Goal: Task Accomplishment & Management: Use online tool/utility

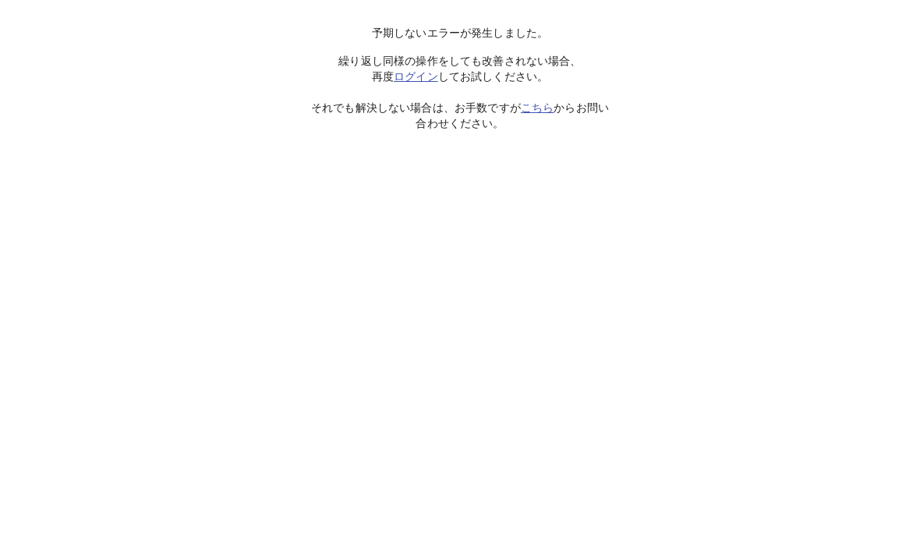
click at [29, 131] on html "予期しないエラーが発生しました。 繰り返し同様の操作をしても改善されない場合、 再度 ログイン してお試しください。 それでも解決しない場合は、お手数ですが …" at bounding box center [460, 65] width 920 height 131
click at [444, 131] on html "予期しないエラーが発生しました。 繰り返し同様の操作をしても改善されない場合、 再度 ログイン してお試しください。 それでも解決しない場合は、お手数ですが …" at bounding box center [460, 65] width 920 height 131
click at [405, 78] on link "ログイン" at bounding box center [416, 76] width 44 height 12
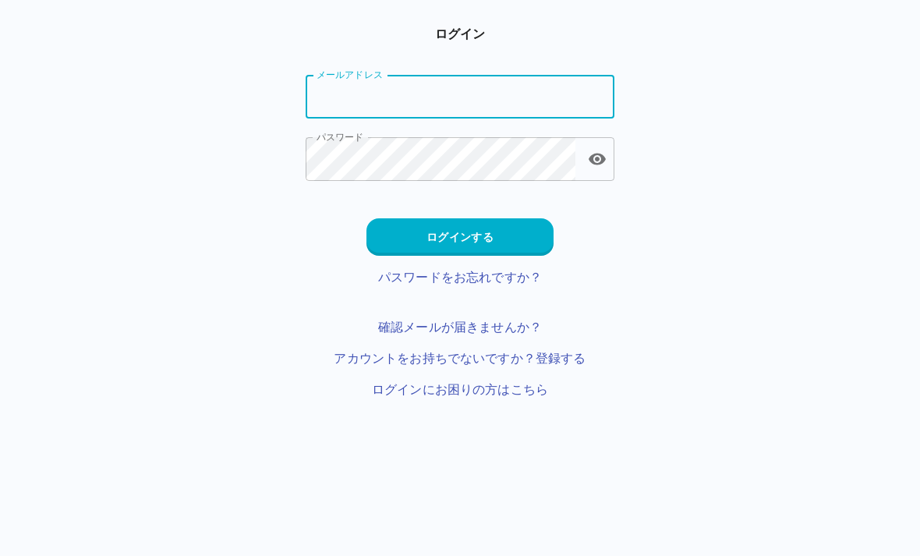
click at [337, 110] on input "メールアドレス" at bounding box center [460, 97] width 309 height 44
type input "**********"
click at [431, 235] on button "ログインする" at bounding box center [459, 236] width 187 height 37
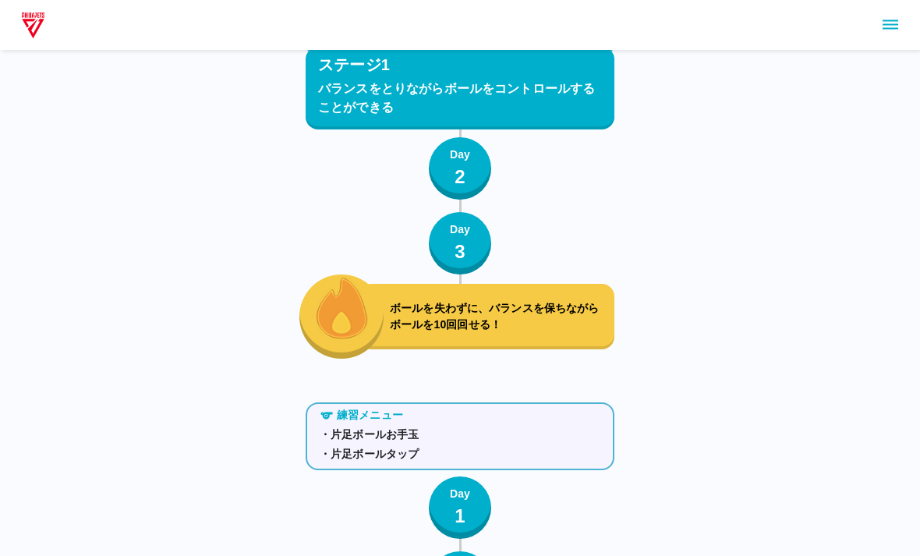
scroll to position [600, 0]
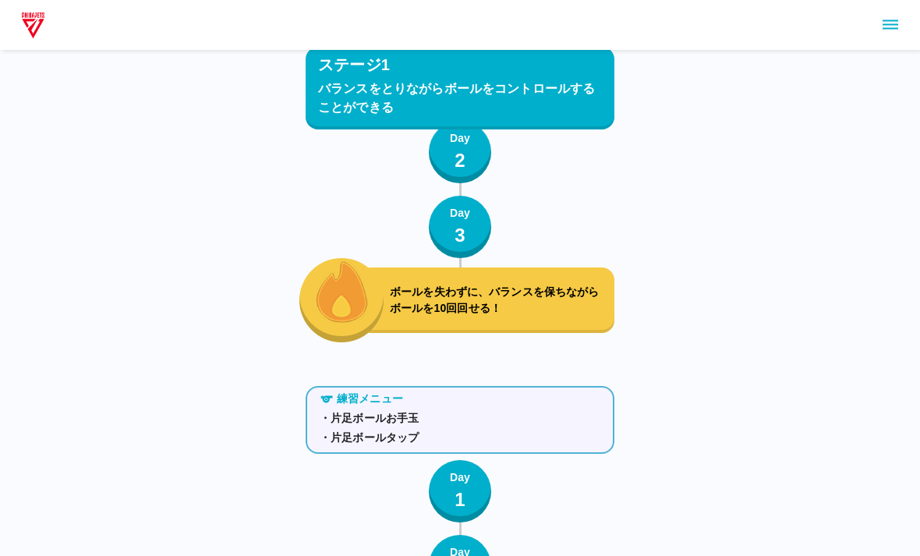
click at [540, 325] on div "ボールを失わずに、バランスを保ちながらボールを10回回せる！" at bounding box center [487, 299] width 256 height 65
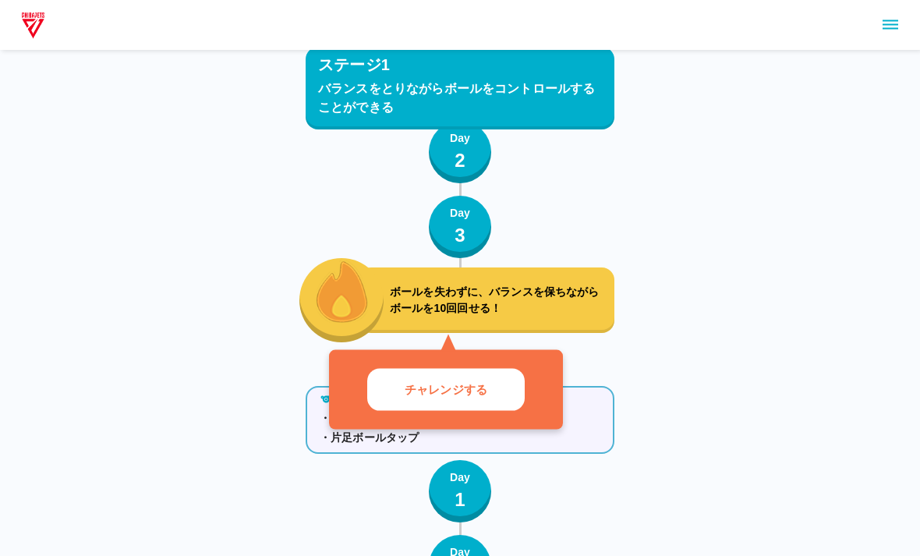
click at [519, 299] on p "ボールを失わずに、バランスを保ちながらボールを10回回せる！" at bounding box center [499, 300] width 218 height 33
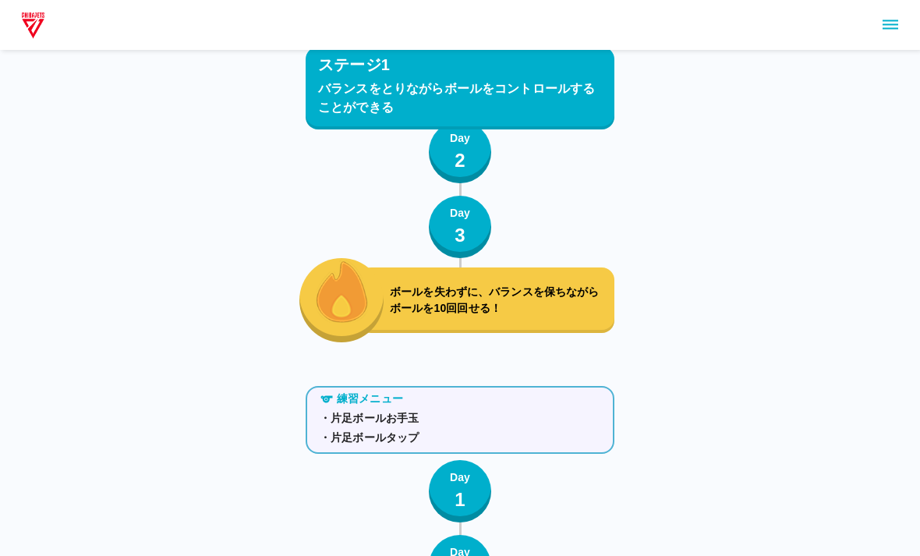
click at [469, 307] on p "ボールを失わずに、バランスを保ちながらボールを10回回せる！" at bounding box center [499, 300] width 218 height 33
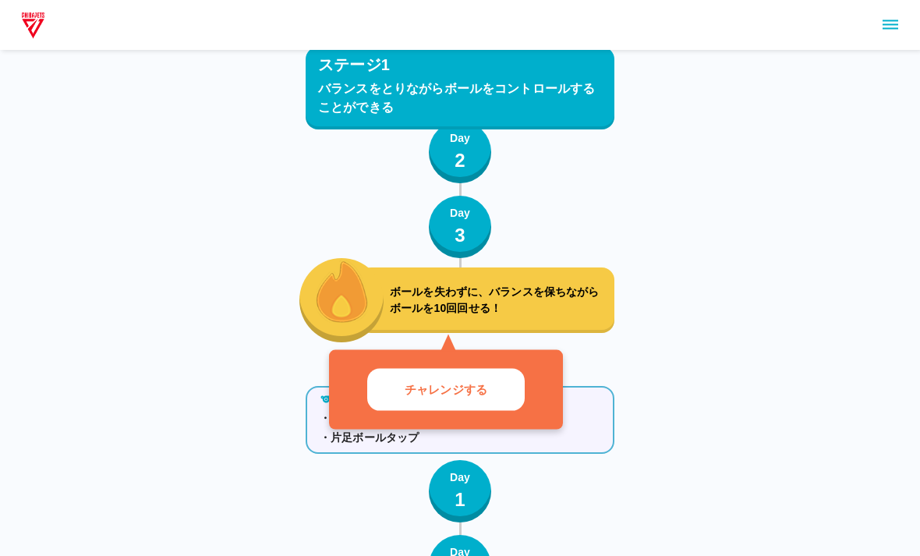
click at [444, 404] on button "チャレンジする" at bounding box center [446, 389] width 158 height 42
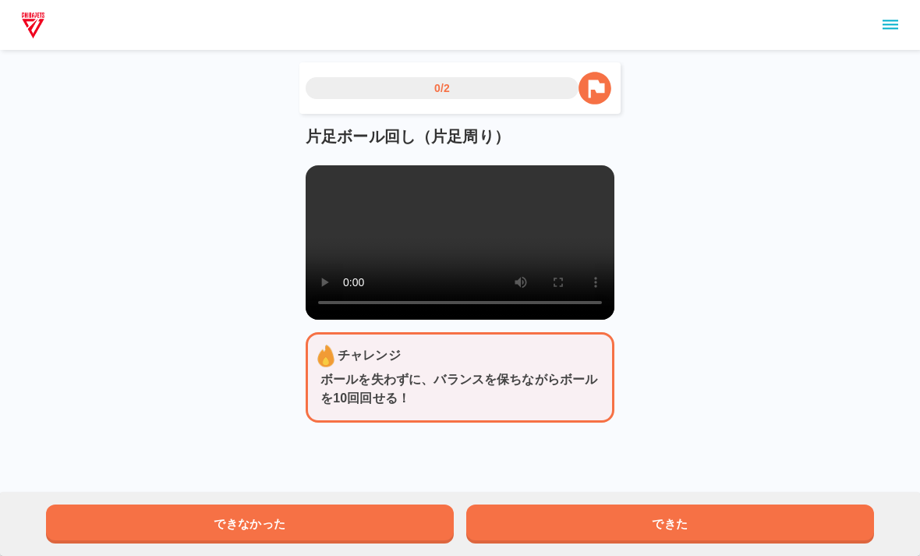
click at [456, 236] on video at bounding box center [460, 242] width 309 height 154
click at [347, 166] on video at bounding box center [460, 242] width 309 height 154
click at [348, 175] on video at bounding box center [460, 242] width 309 height 154
click at [333, 167] on video at bounding box center [460, 242] width 309 height 154
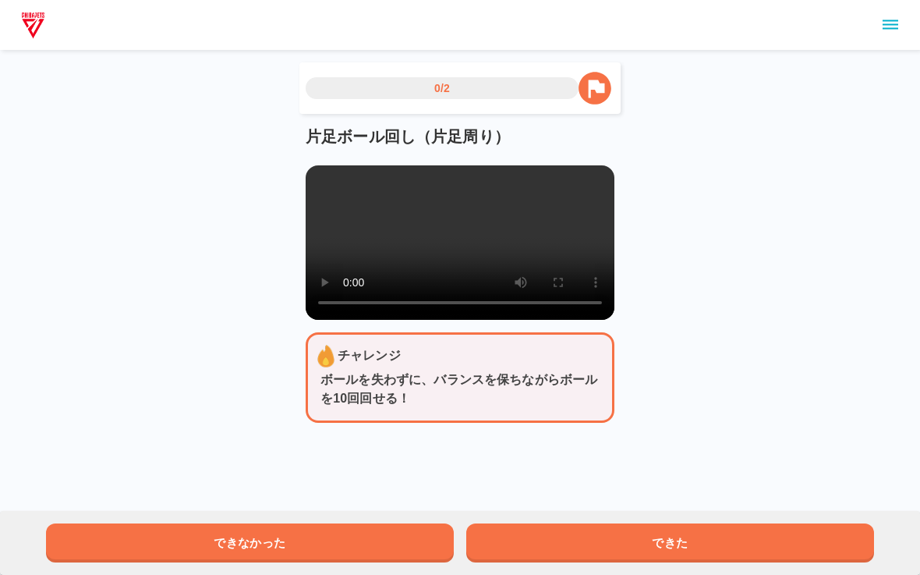
click at [320, 172] on video at bounding box center [460, 242] width 309 height 154
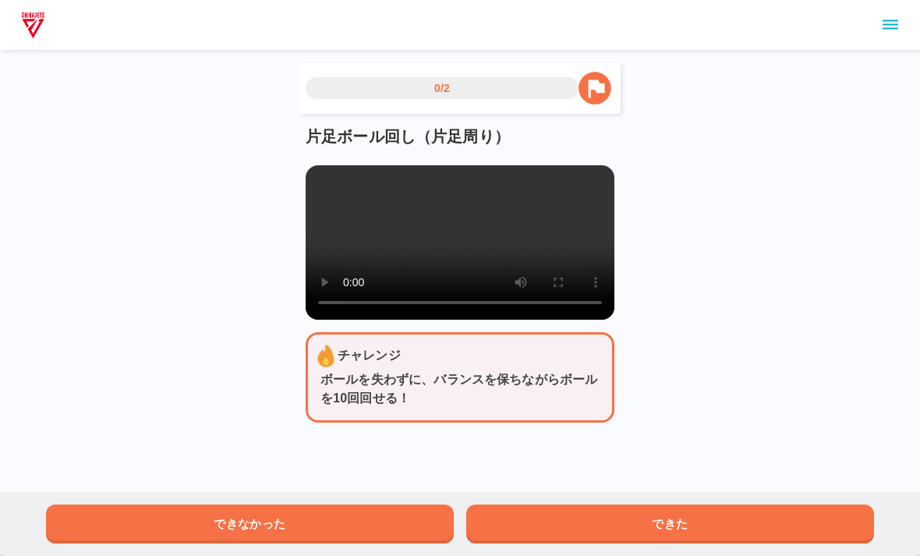
click at [743, 522] on button "できた" at bounding box center [670, 523] width 408 height 39
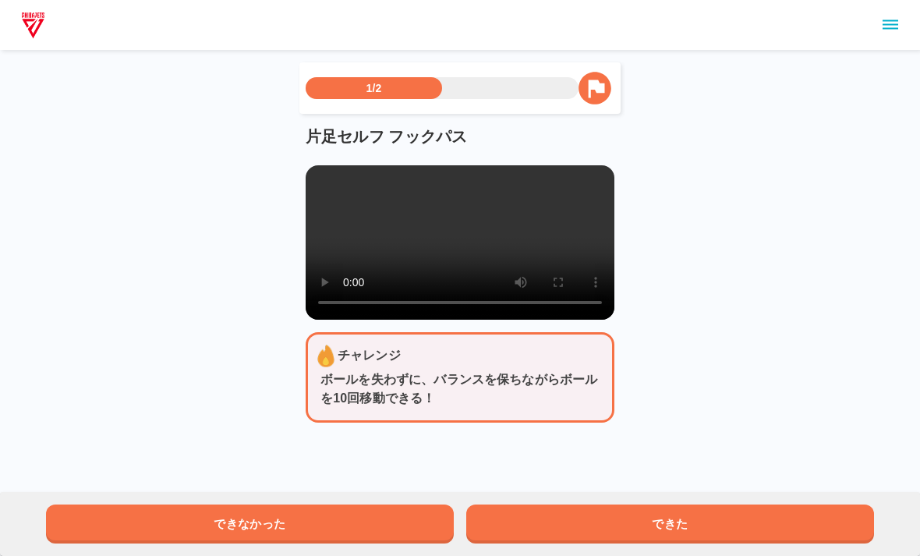
click at [457, 242] on video at bounding box center [460, 242] width 309 height 154
click at [318, 161] on div "片足セルフ フックパス" at bounding box center [460, 222] width 309 height 193
click at [300, 175] on main "1/2 片足セルフ フックパス チャレンジ ボールを失わずに、バランスを保ちながらボールを10回移動できる！ できなかった できた" at bounding box center [460, 254] width 346 height 385
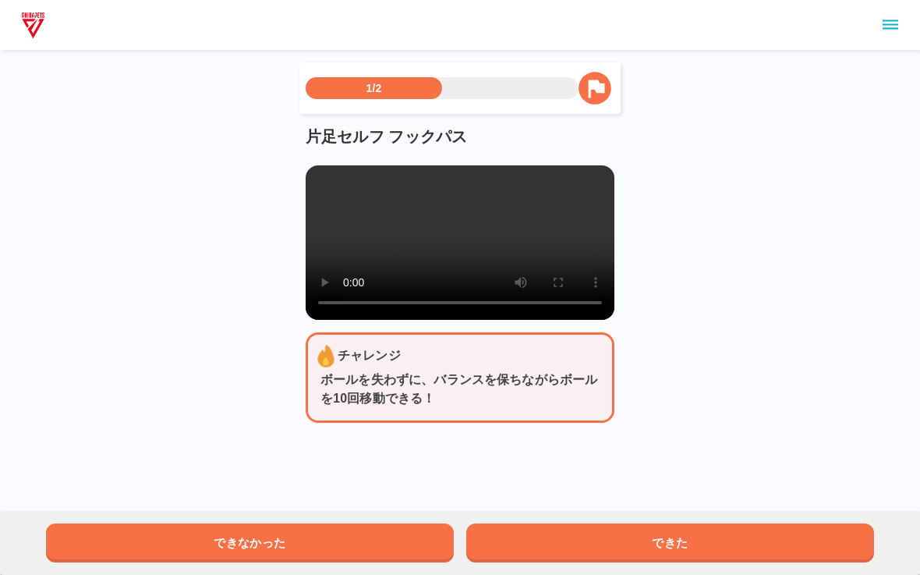
click at [323, 175] on video at bounding box center [460, 242] width 309 height 154
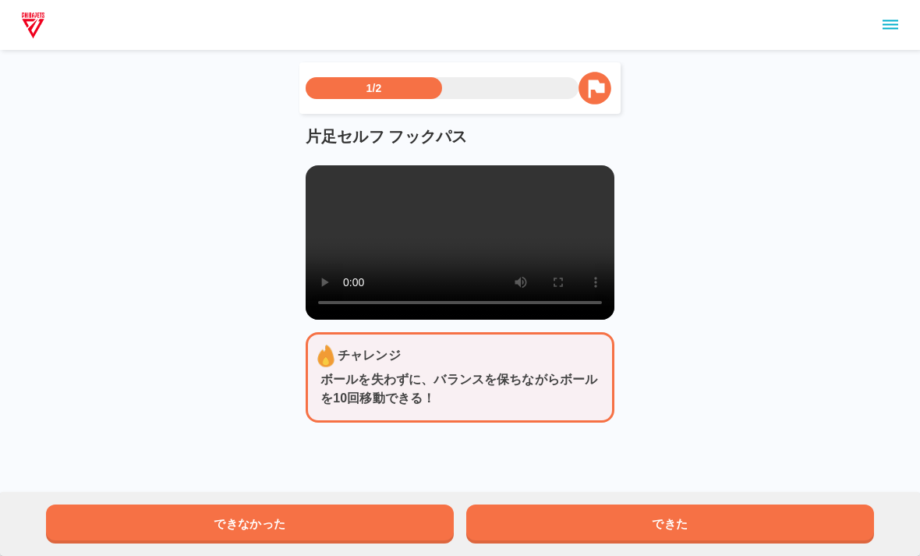
click at [708, 520] on button "できた" at bounding box center [670, 523] width 408 height 39
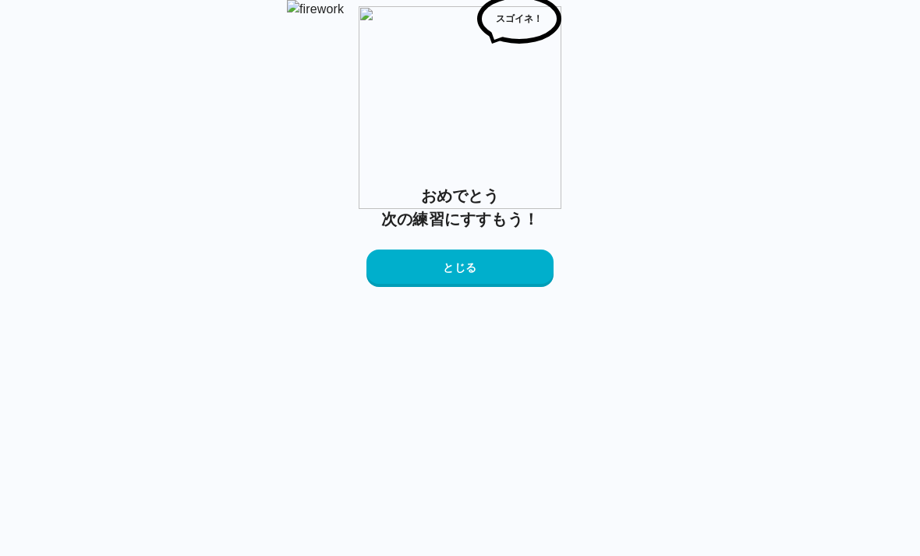
click at [461, 287] on button "とじる" at bounding box center [459, 268] width 187 height 37
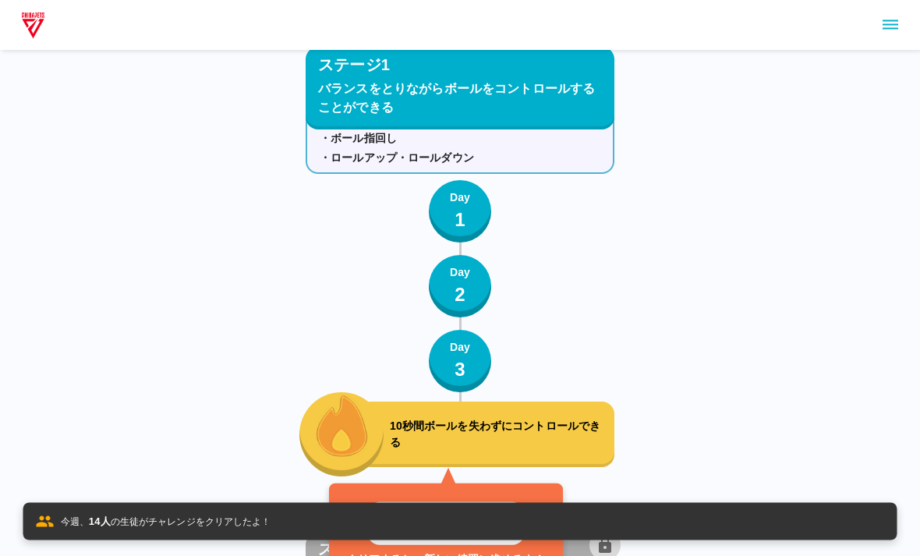
scroll to position [1457, 0]
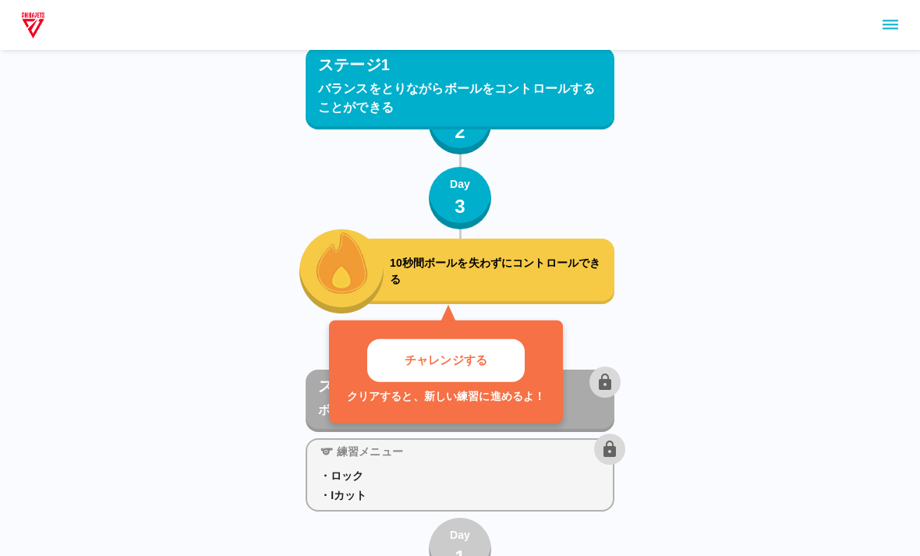
click at [439, 352] on p "チャレンジする" at bounding box center [446, 361] width 83 height 18
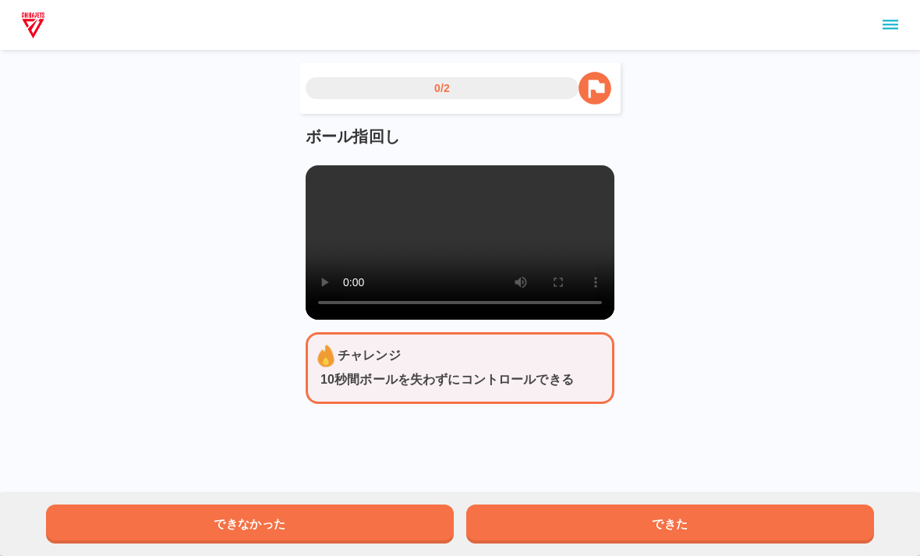
click at [451, 234] on video at bounding box center [460, 242] width 309 height 154
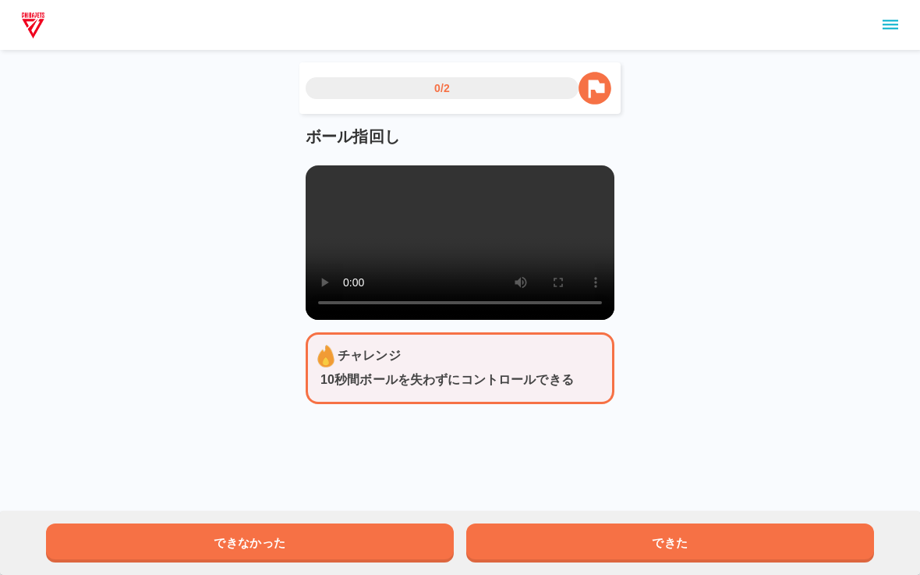
click at [327, 166] on video at bounding box center [460, 242] width 309 height 154
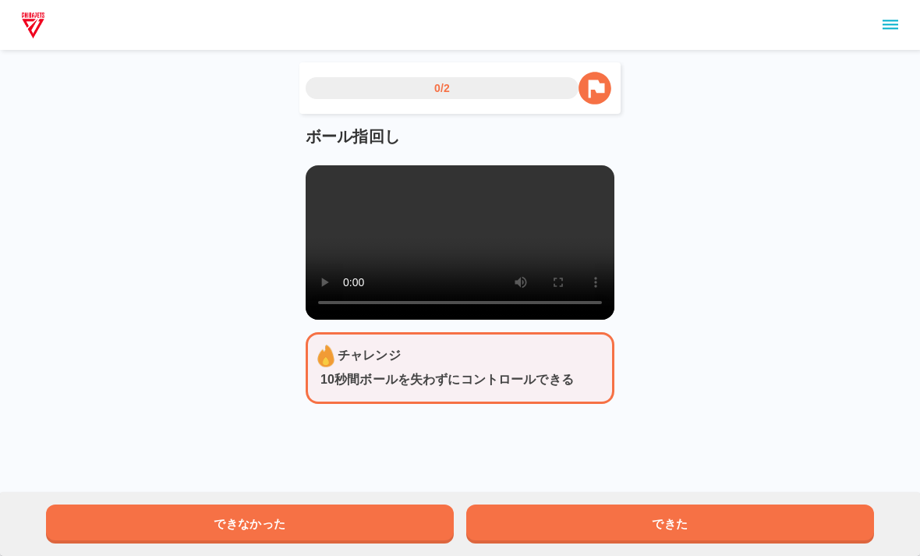
click at [773, 295] on div "0/2 ボール指回し チャレンジ 10秒間ボールを失わずにコントロールできる できなかった できた" at bounding box center [460, 214] width 920 height 429
click at [686, 508] on button "できた" at bounding box center [670, 523] width 408 height 39
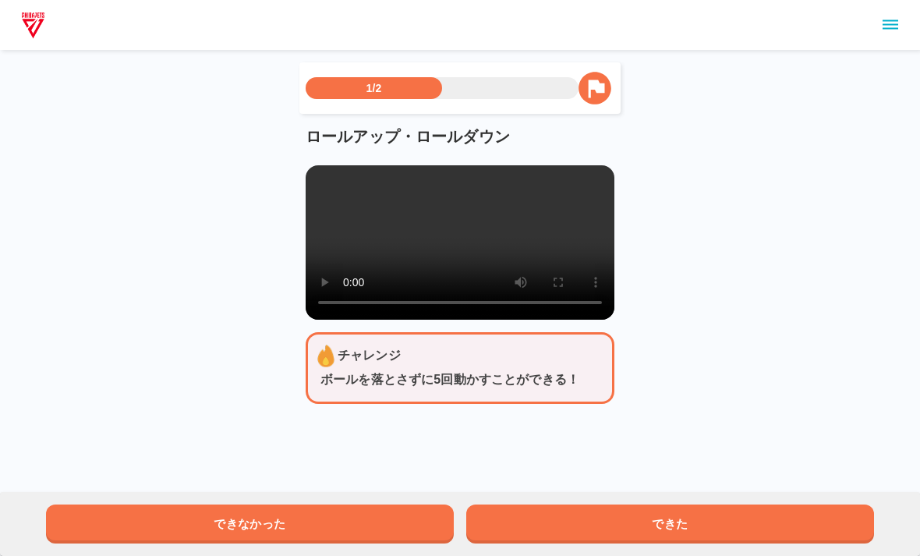
click at [461, 242] on video at bounding box center [460, 242] width 309 height 154
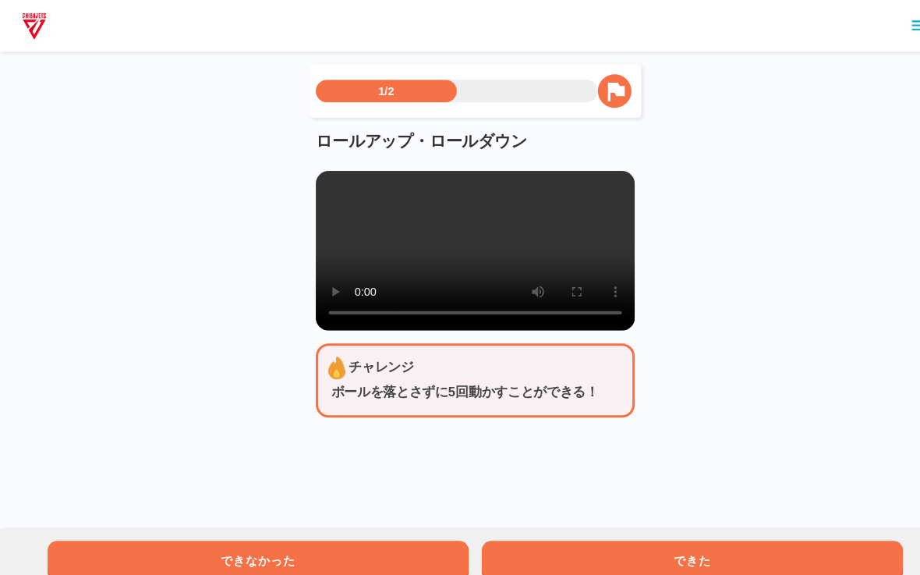
click at [315, 166] on video at bounding box center [460, 242] width 309 height 154
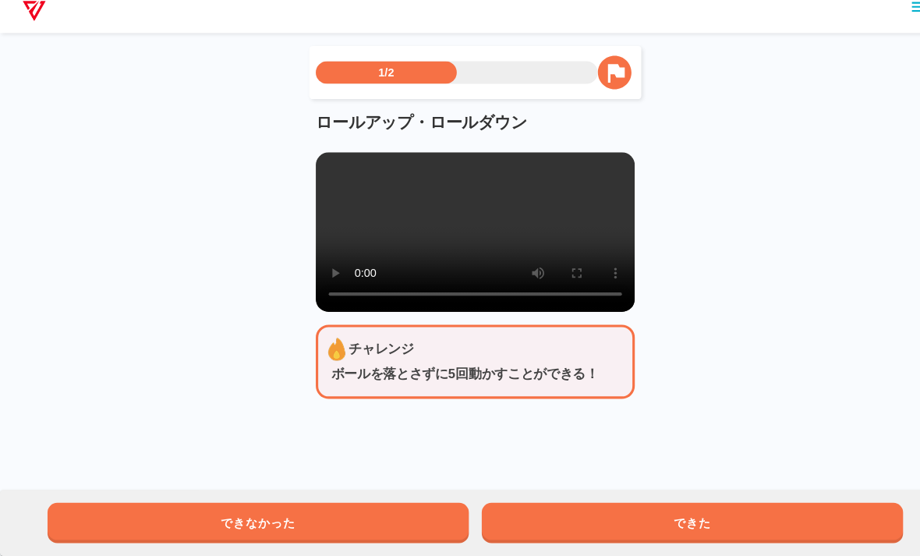
click at [800, 511] on button "できた" at bounding box center [670, 523] width 408 height 39
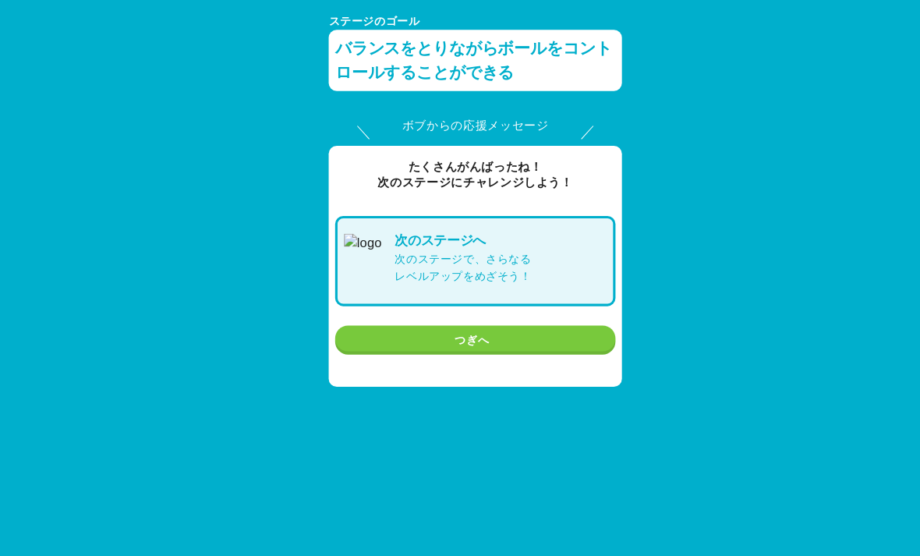
click at [532, 321] on button "つぎへ" at bounding box center [459, 329] width 271 height 29
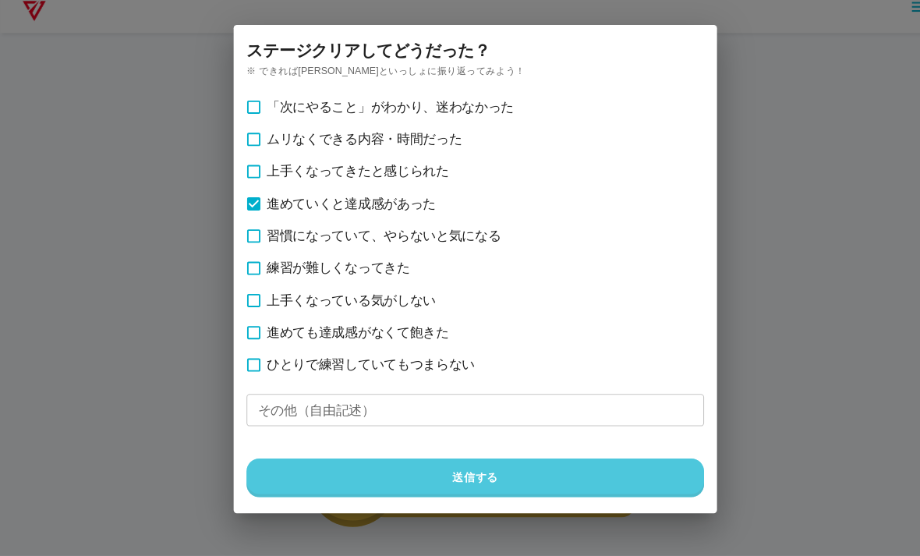
click at [328, 462] on button "送信する" at bounding box center [460, 480] width 443 height 37
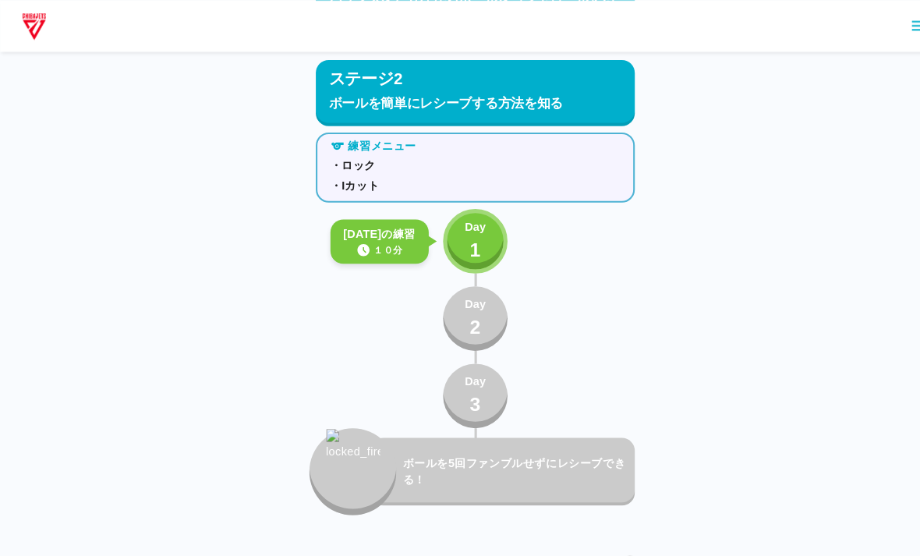
scroll to position [1768, 0]
click at [487, 221] on button "Day 1" at bounding box center [460, 234] width 62 height 62
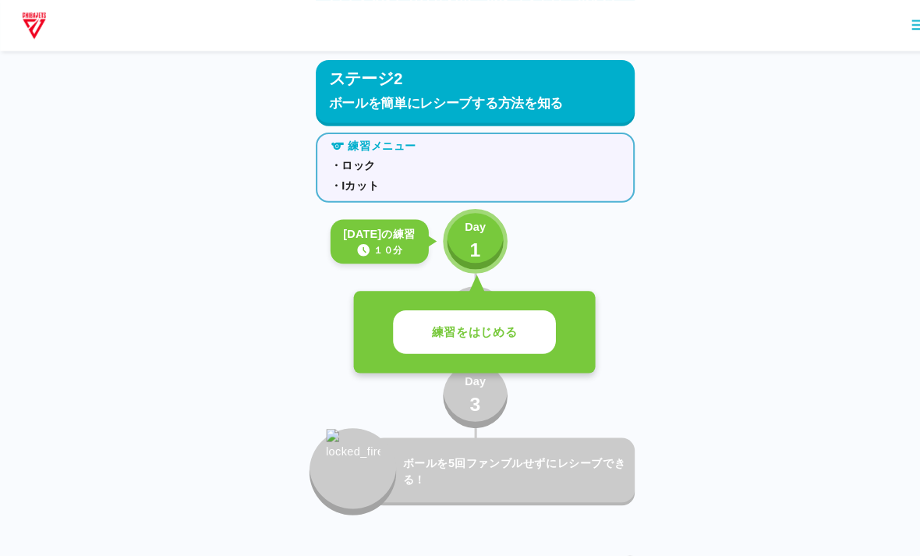
click at [495, 317] on p "練習をはじめる" at bounding box center [459, 322] width 83 height 18
